Goal: Task Accomplishment & Management: Complete application form

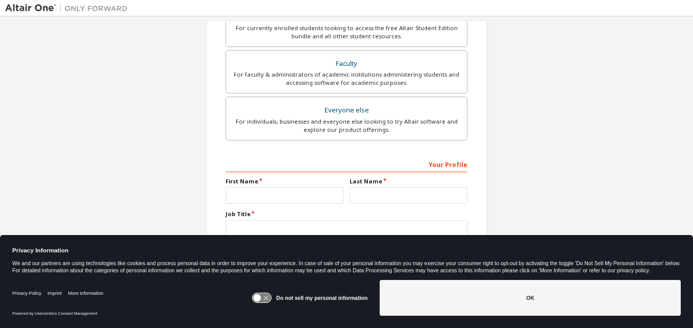
scroll to position [269, 0]
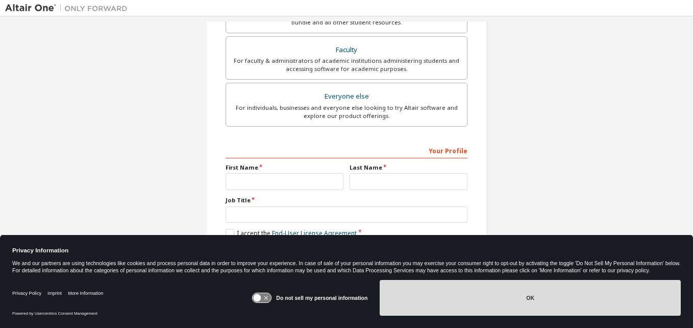
click at [458, 296] on button "OK" at bounding box center [530, 298] width 301 height 36
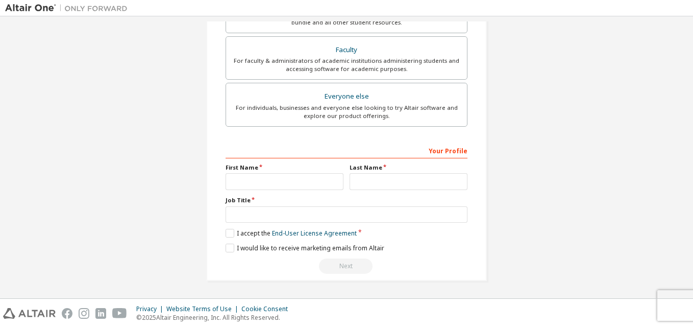
scroll to position [65, 0]
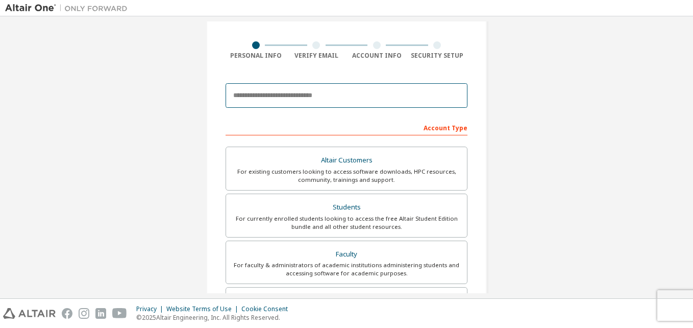
click at [275, 94] on input "email" at bounding box center [346, 95] width 242 height 24
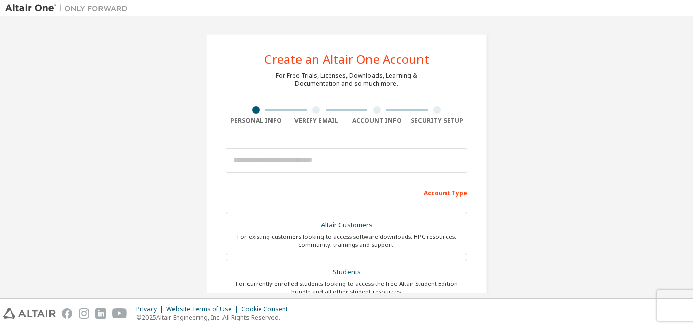
click at [19, 5] on img at bounding box center [69, 8] width 128 height 10
click at [22, 7] on img at bounding box center [69, 8] width 128 height 10
click at [30, 7] on img at bounding box center [69, 8] width 128 height 10
click at [36, 6] on img at bounding box center [69, 8] width 128 height 10
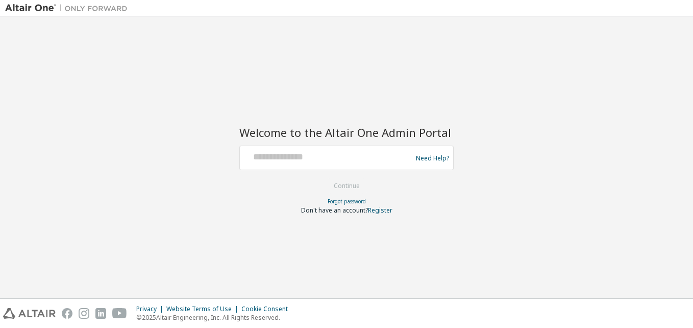
click at [28, 8] on img at bounding box center [69, 8] width 128 height 10
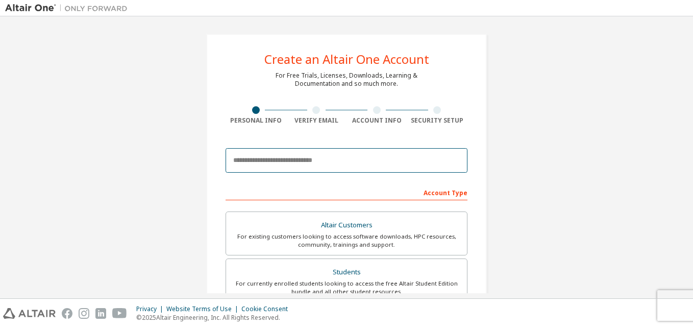
click at [287, 161] on input "email" at bounding box center [346, 160] width 242 height 24
click at [256, 158] on input "email" at bounding box center [346, 160] width 242 height 24
paste input "******"
type input "******"
